Goal: Navigation & Orientation: Go to known website

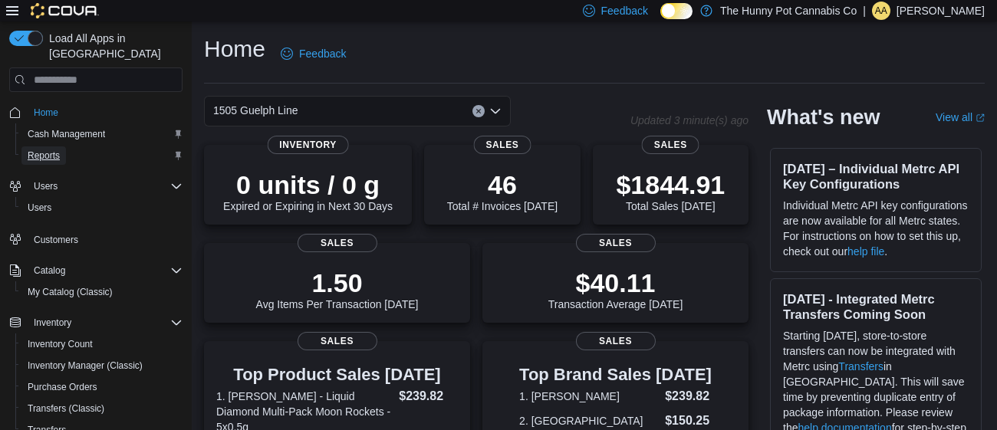
click at [44, 150] on span "Reports" at bounding box center [44, 156] width 32 height 12
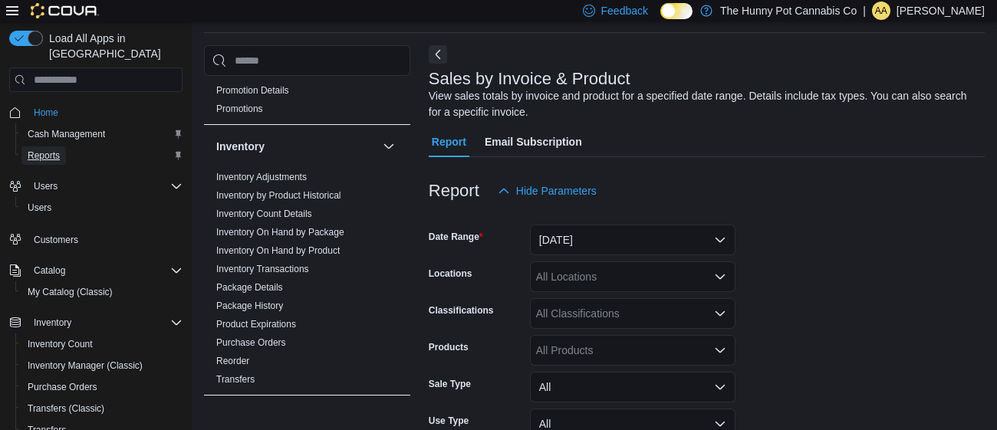
scroll to position [215, 0]
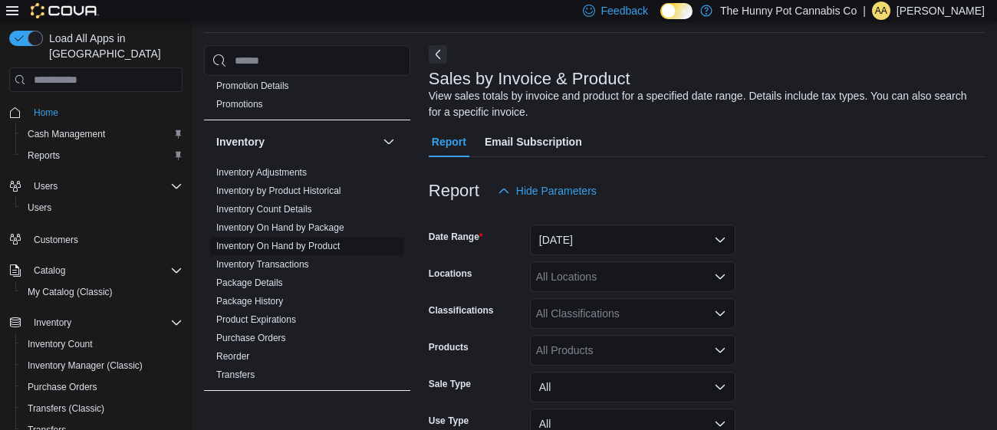
click at [333, 245] on link "Inventory On Hand by Product" at bounding box center [277, 246] width 123 height 11
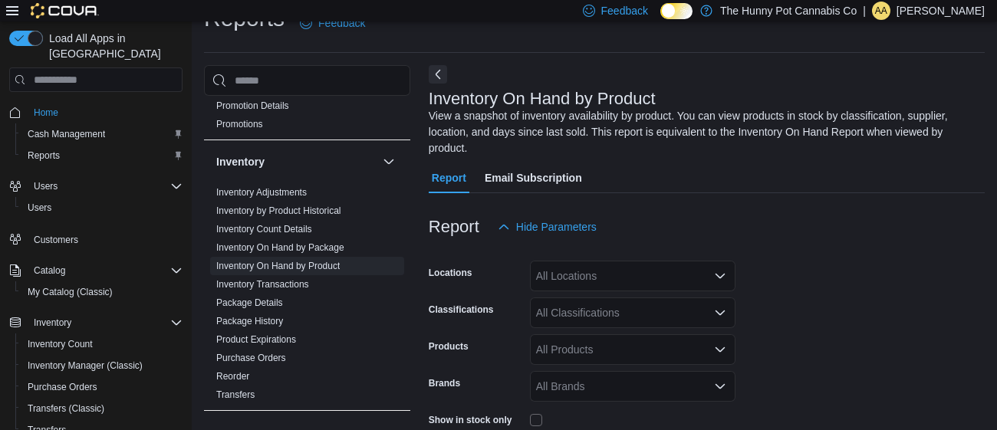
scroll to position [67, 0]
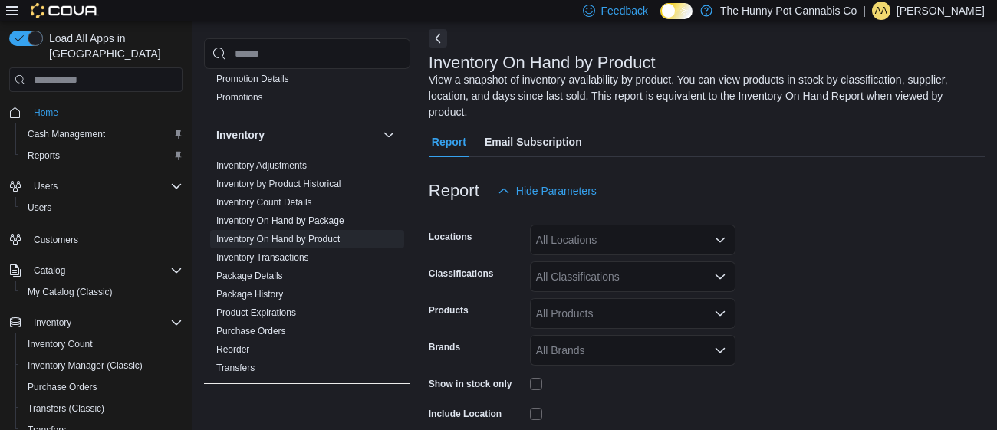
click at [674, 233] on div "All Locations" at bounding box center [633, 240] width 206 height 31
type input "****"
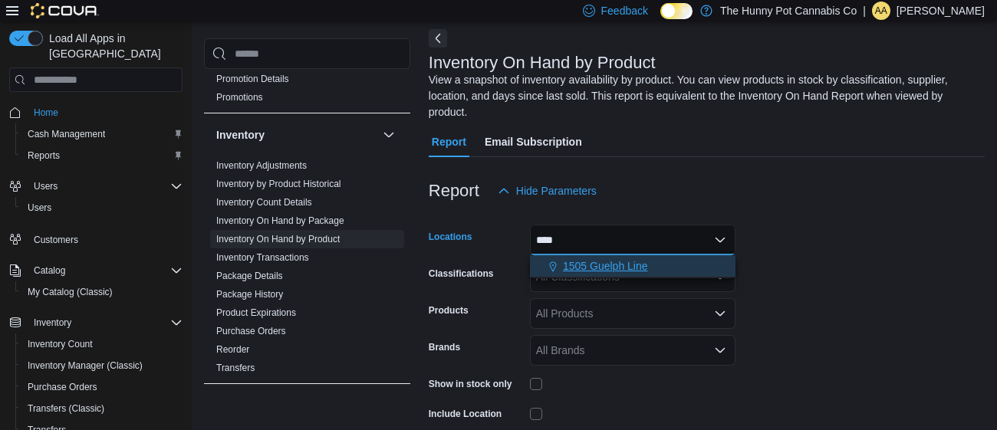
click at [652, 262] on div "1505 Guelph Line" at bounding box center [632, 265] width 187 height 15
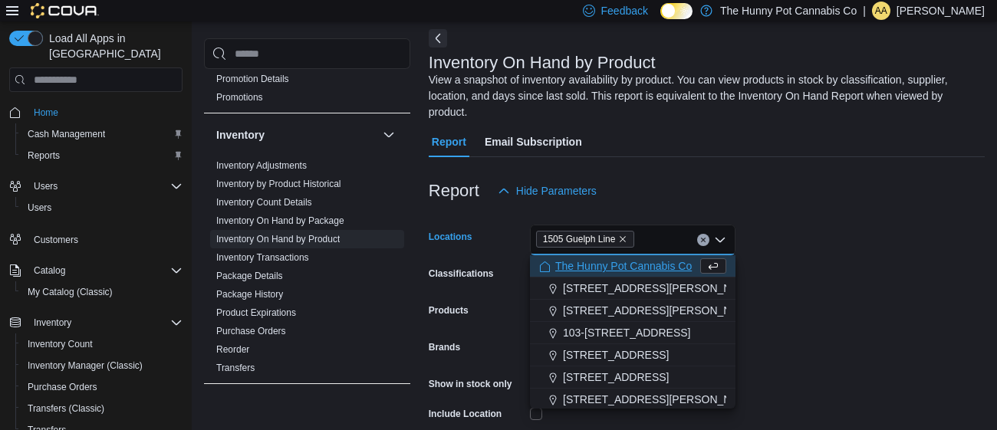
click at [784, 189] on div "Report Hide Parameters" at bounding box center [707, 191] width 556 height 31
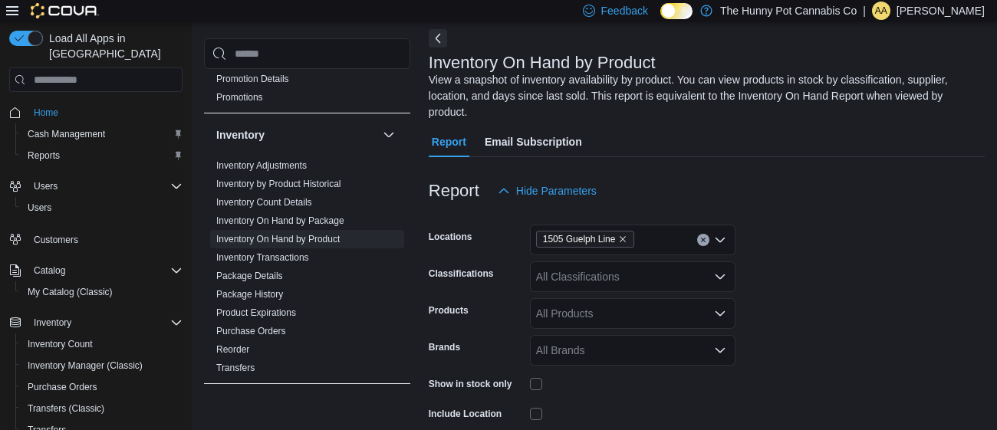
click at [824, 259] on form "Locations 1505 Guelph Line Classifications All Classifications Products All Pro…" at bounding box center [707, 367] width 556 height 322
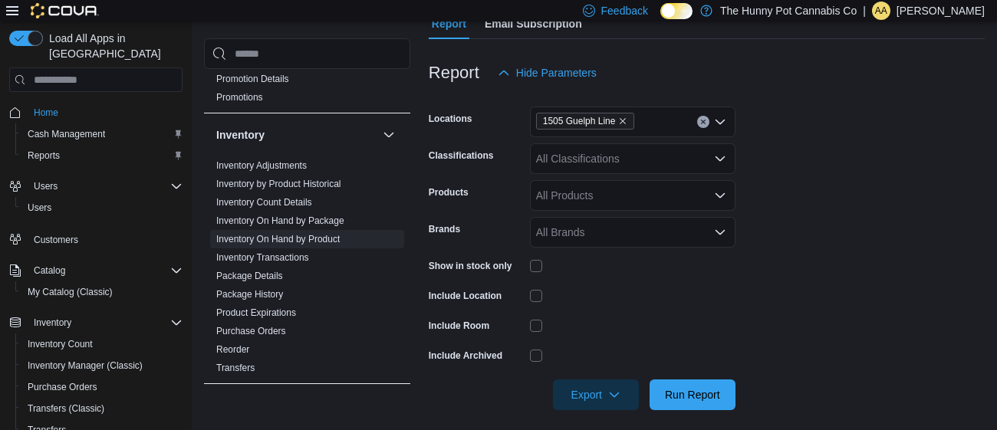
scroll to position [195, 0]
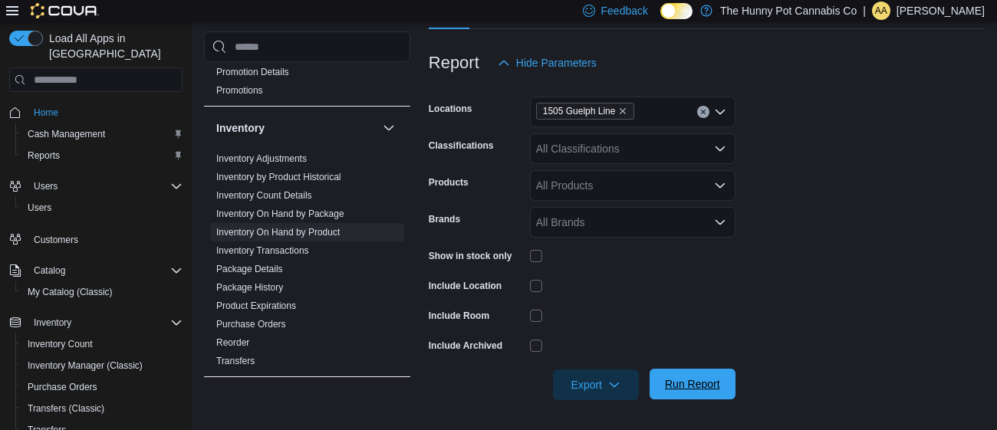
click at [706, 390] on span "Run Report" at bounding box center [692, 383] width 55 height 15
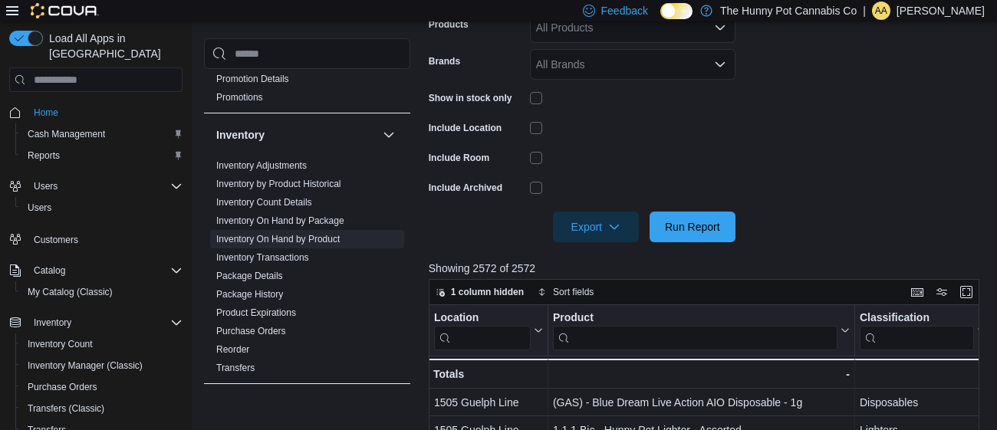
scroll to position [408, 0]
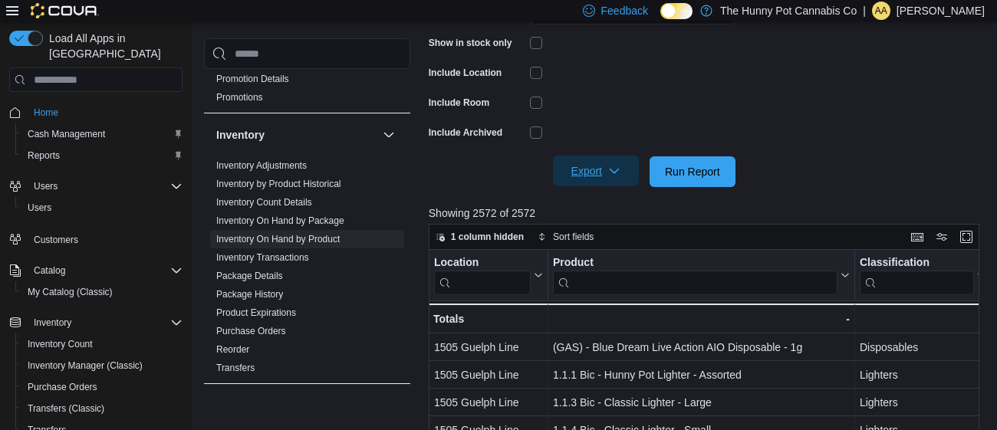
click at [591, 176] on span "Export" at bounding box center [595, 171] width 67 height 31
click at [588, 199] on span "Export to Excel" at bounding box center [598, 202] width 69 height 12
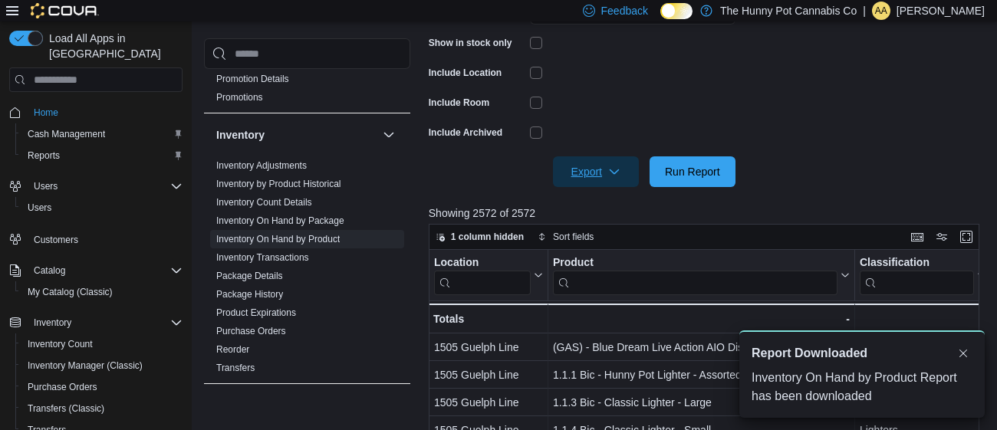
scroll to position [0, 0]
